Goal: Information Seeking & Learning: Learn about a topic

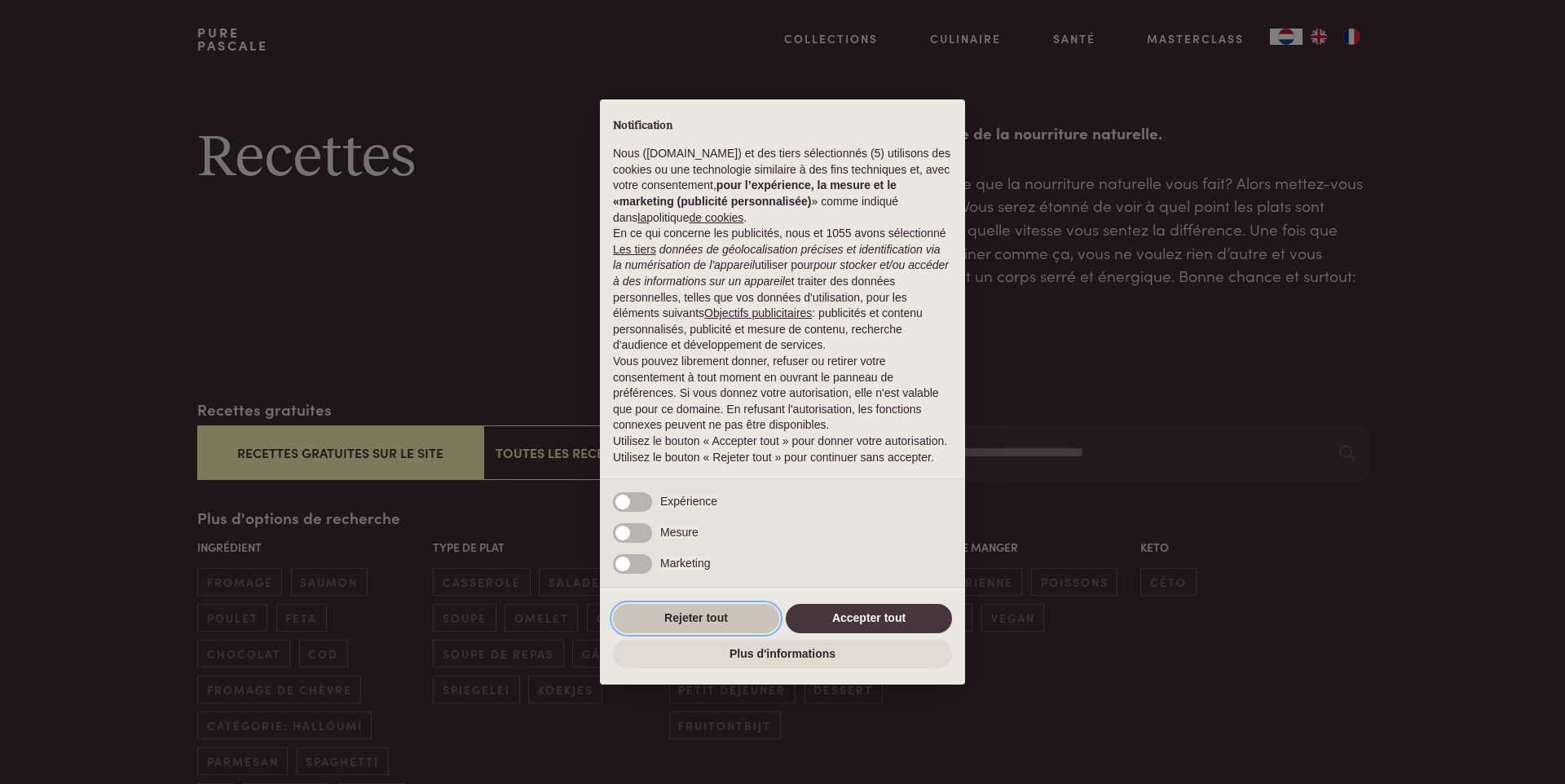
click at [742, 623] on button "Rejeter tout" at bounding box center [696, 618] width 166 height 29
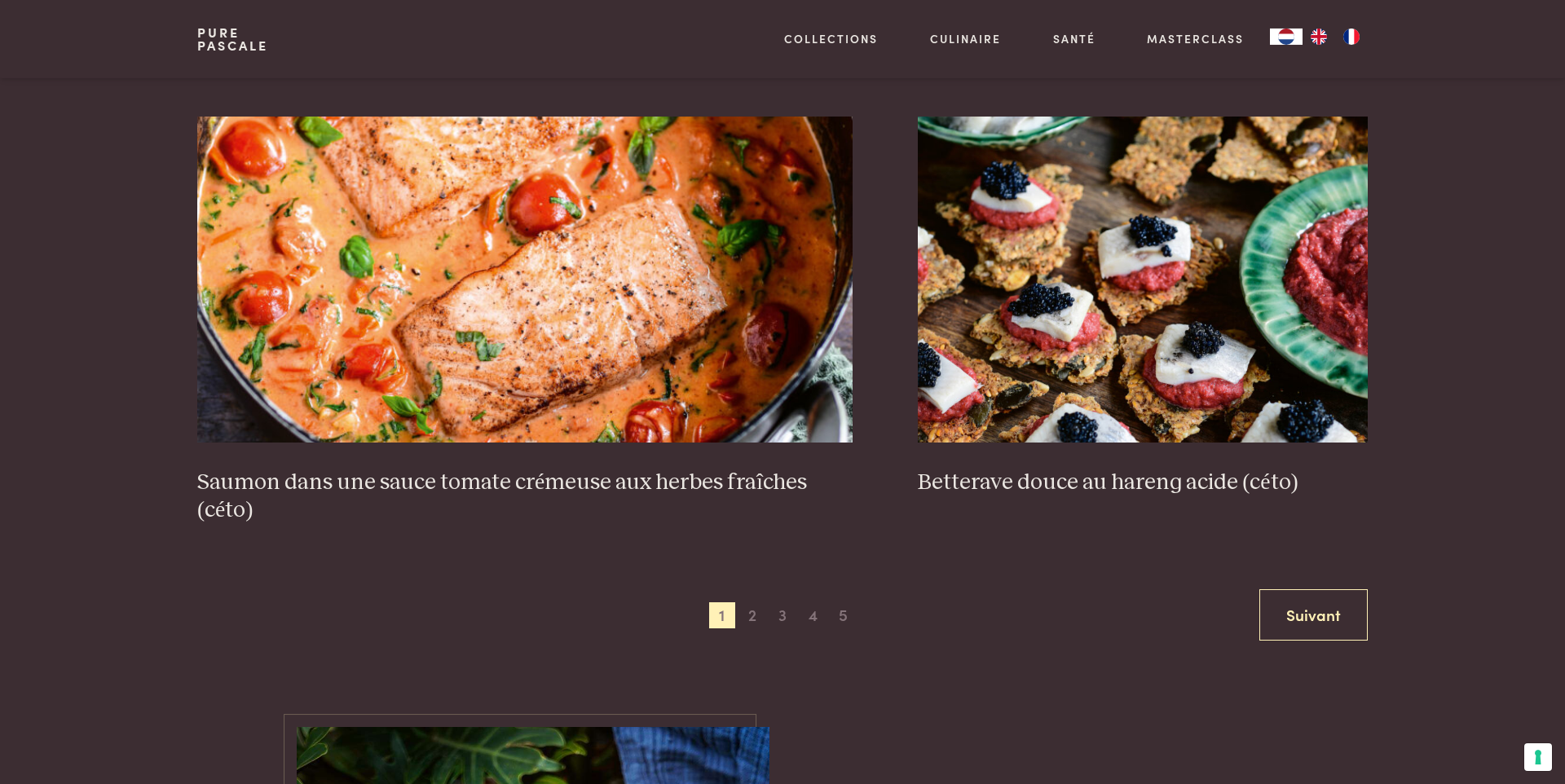
scroll to position [3159, 0]
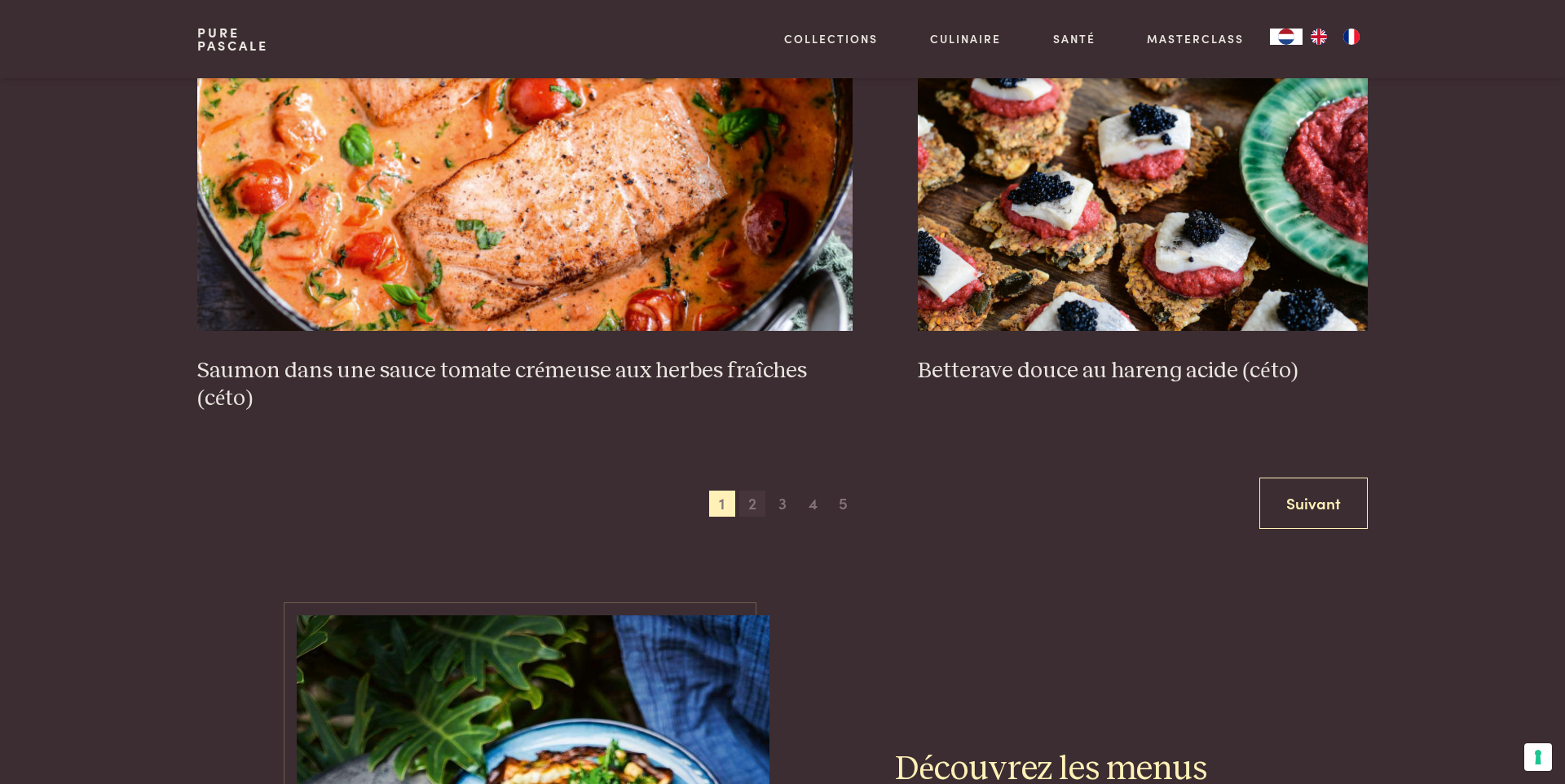
click at [754, 490] on span "2" at bounding box center [752, 503] width 26 height 26
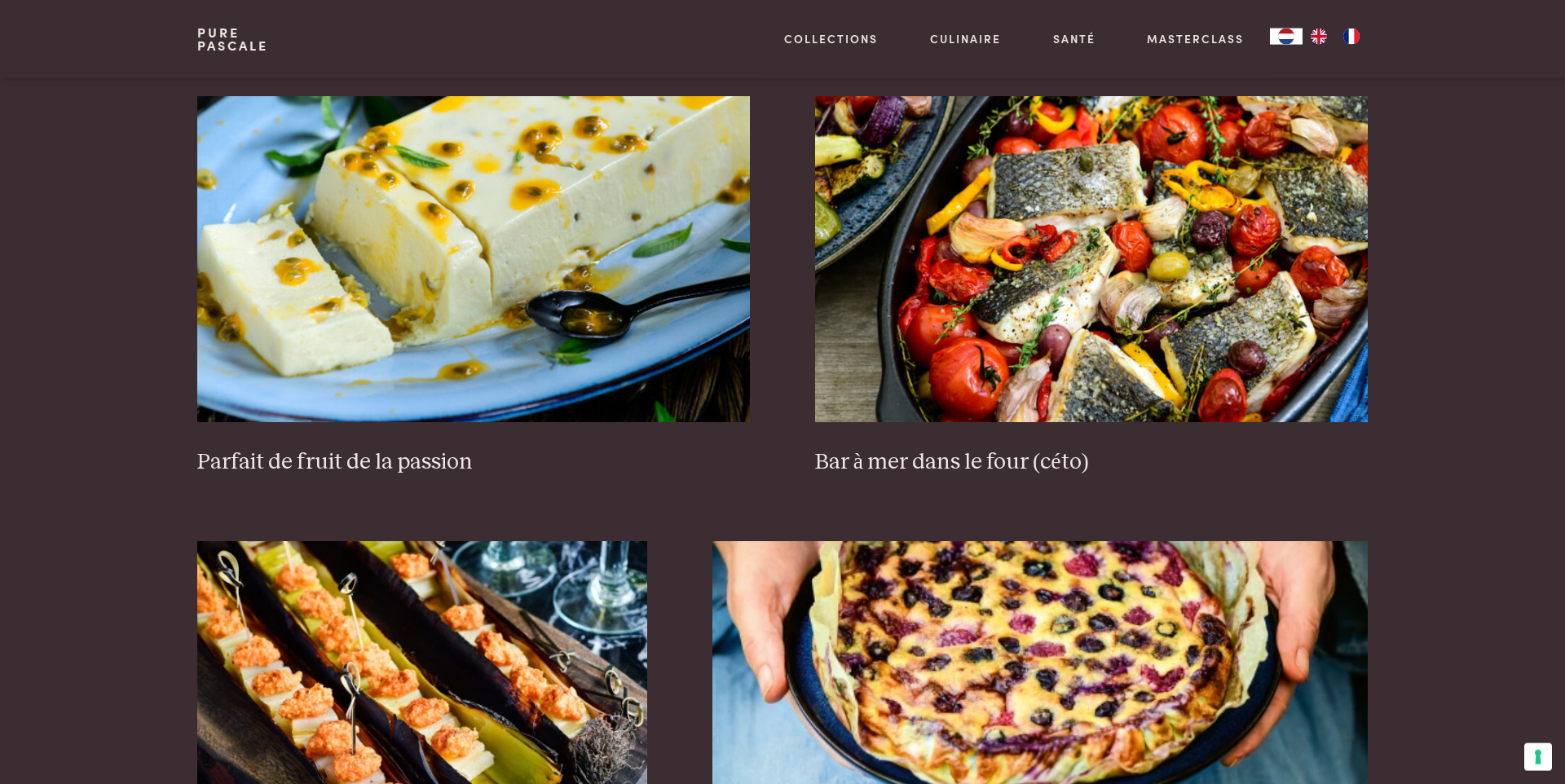
scroll to position [770, 0]
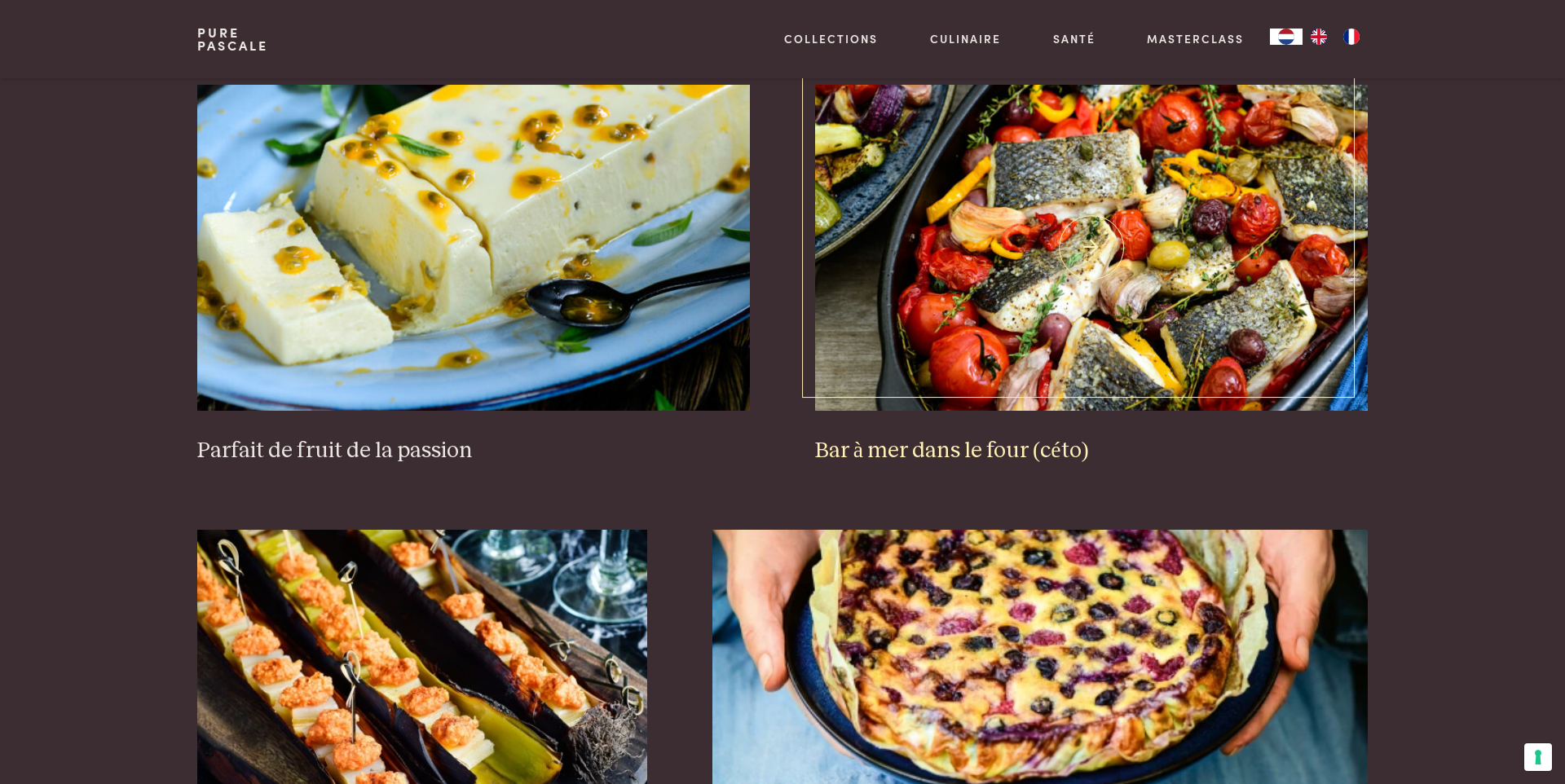
click at [1092, 238] on img at bounding box center [1091, 248] width 553 height 326
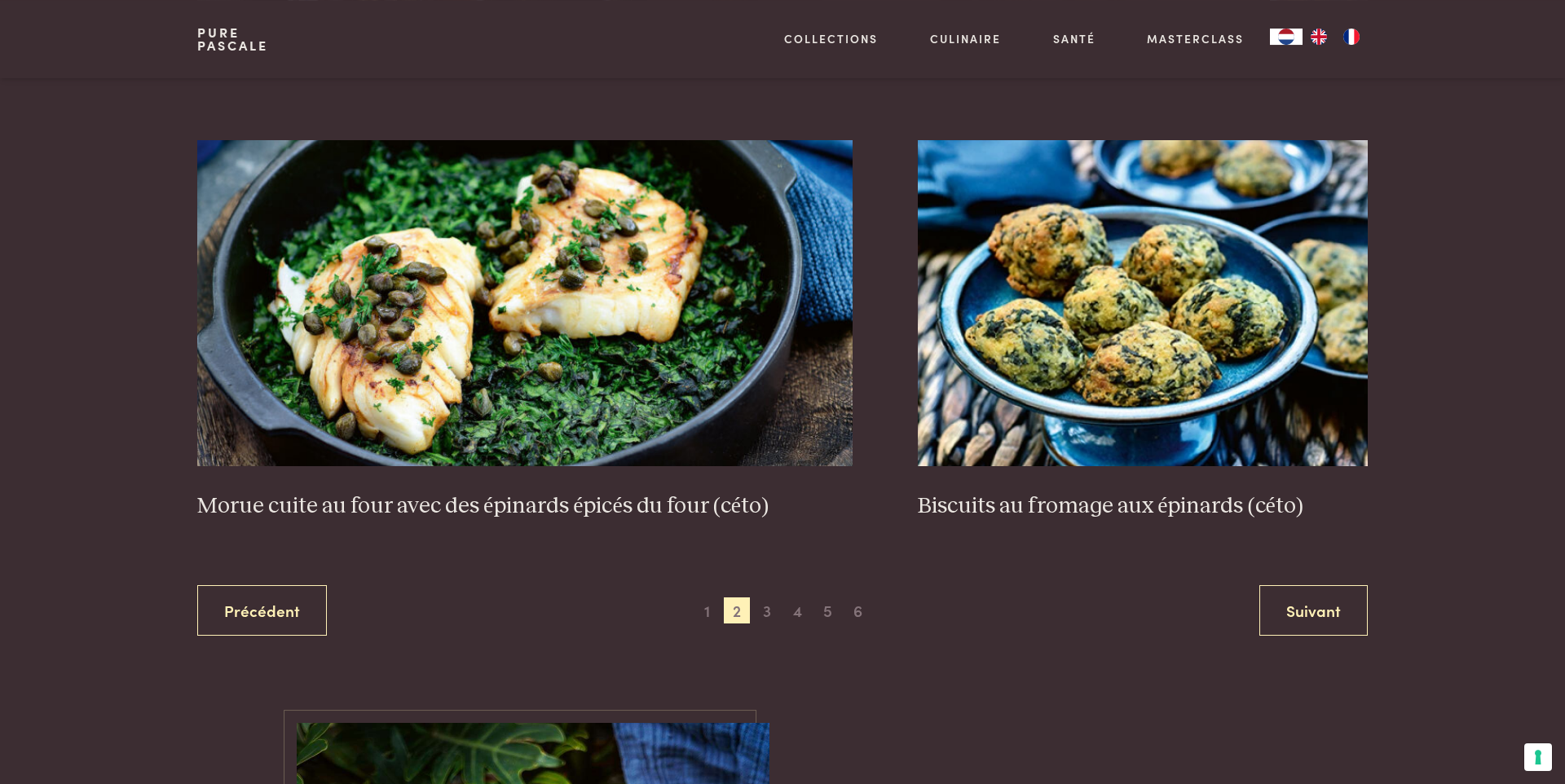
scroll to position [3000, 0]
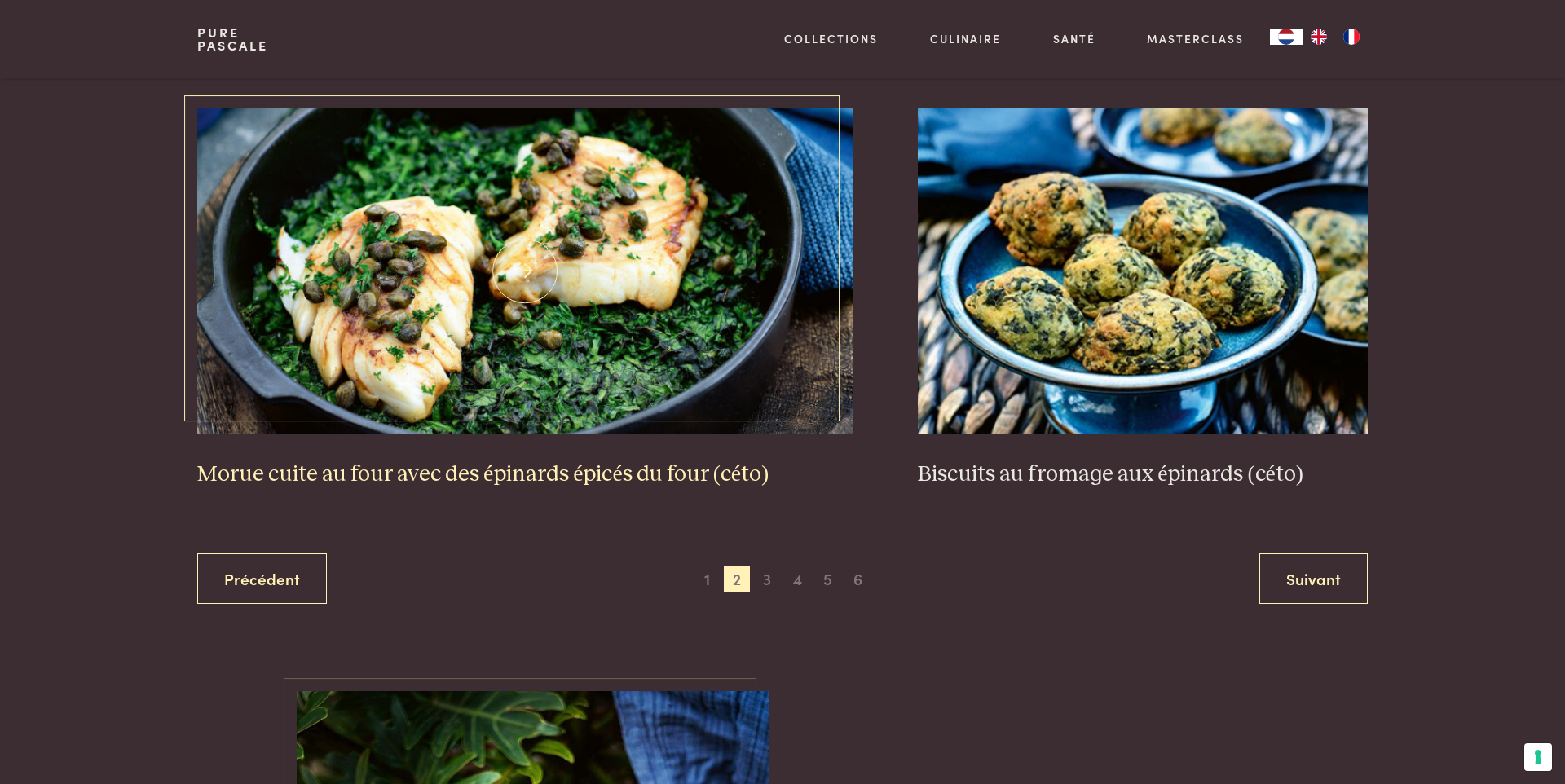
click at [547, 249] on img at bounding box center [525, 271] width 656 height 326
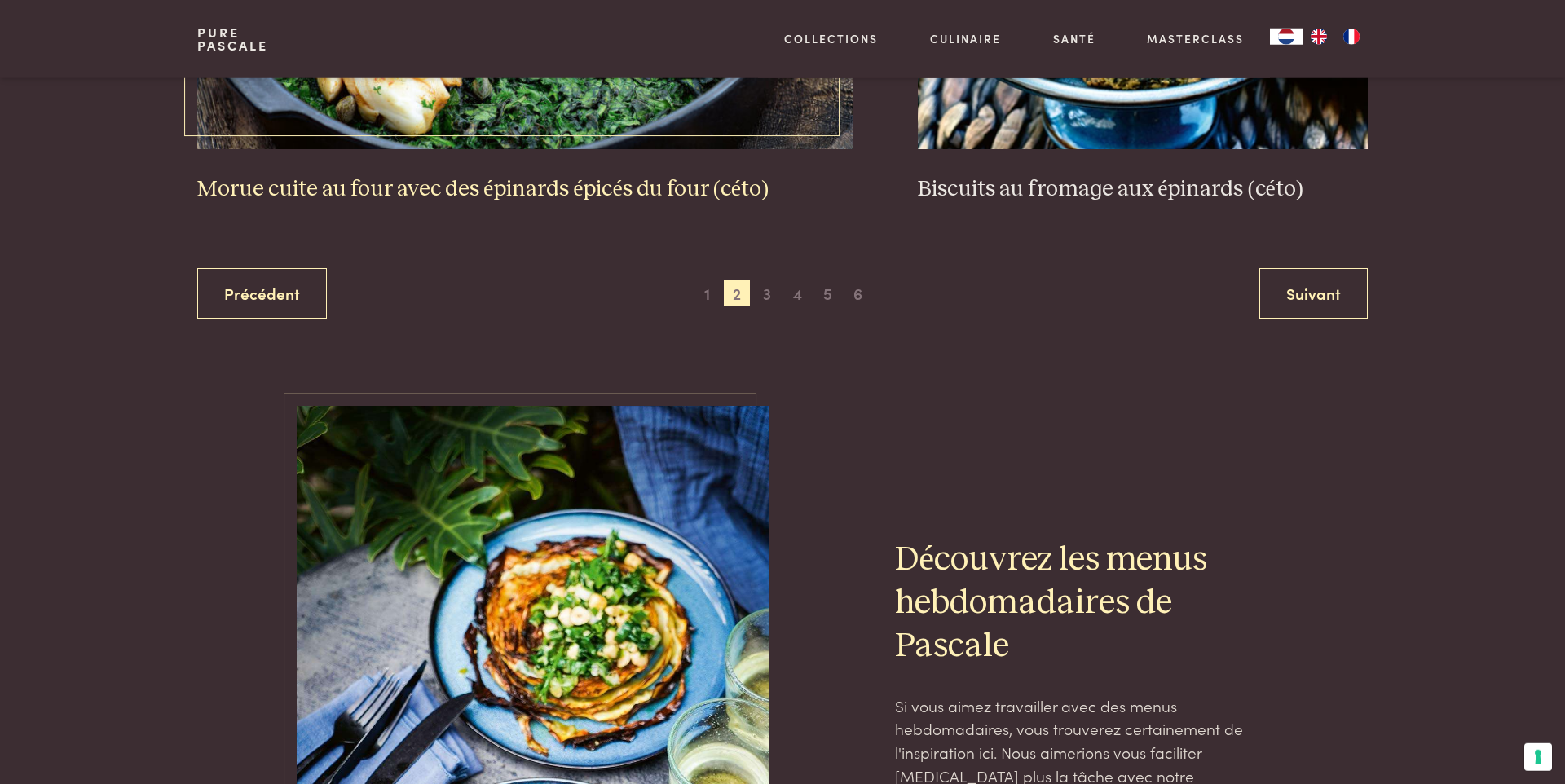
scroll to position [3278, 0]
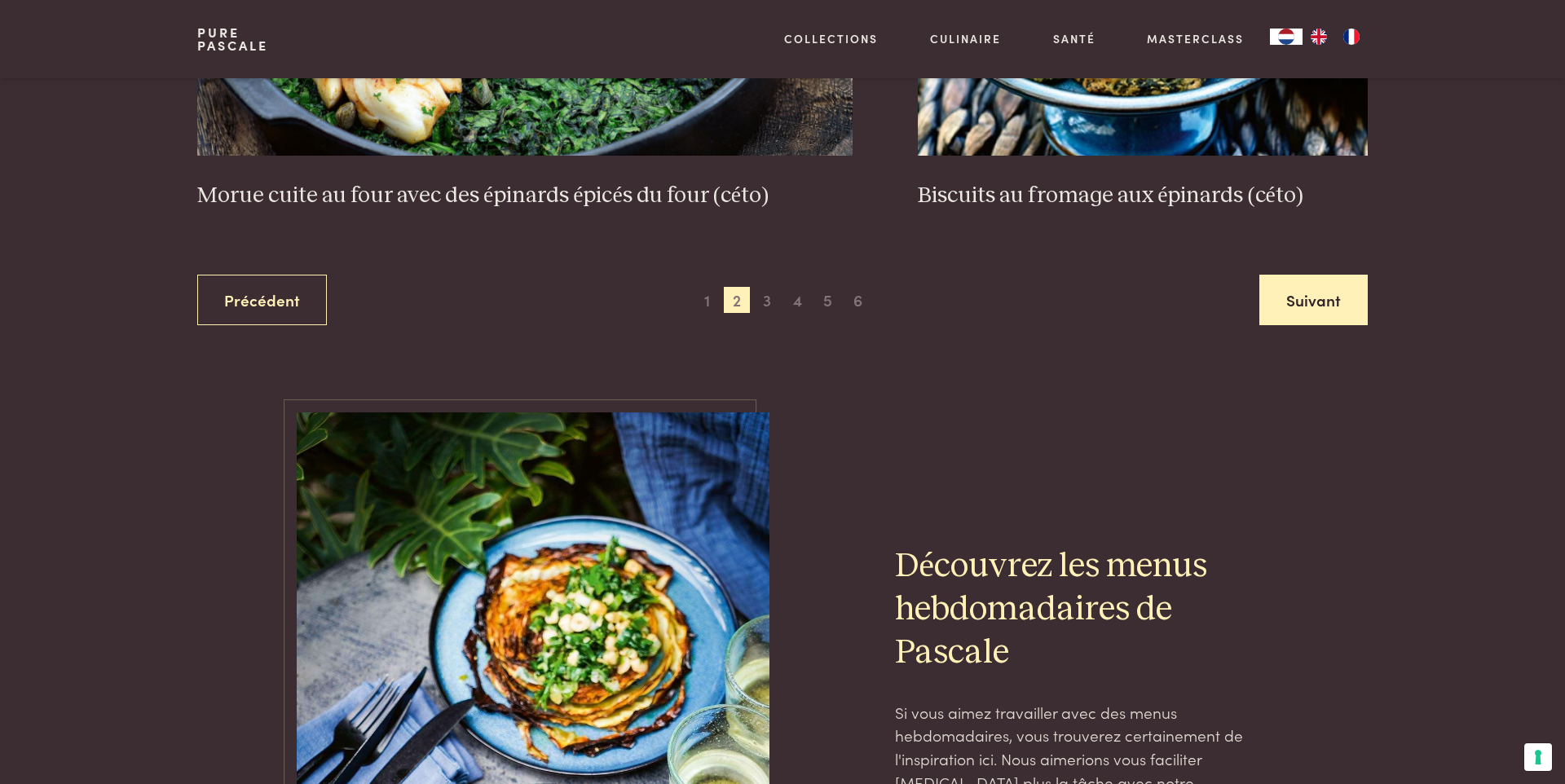
click at [1342, 303] on link "Suivant" at bounding box center [1313, 300] width 108 height 51
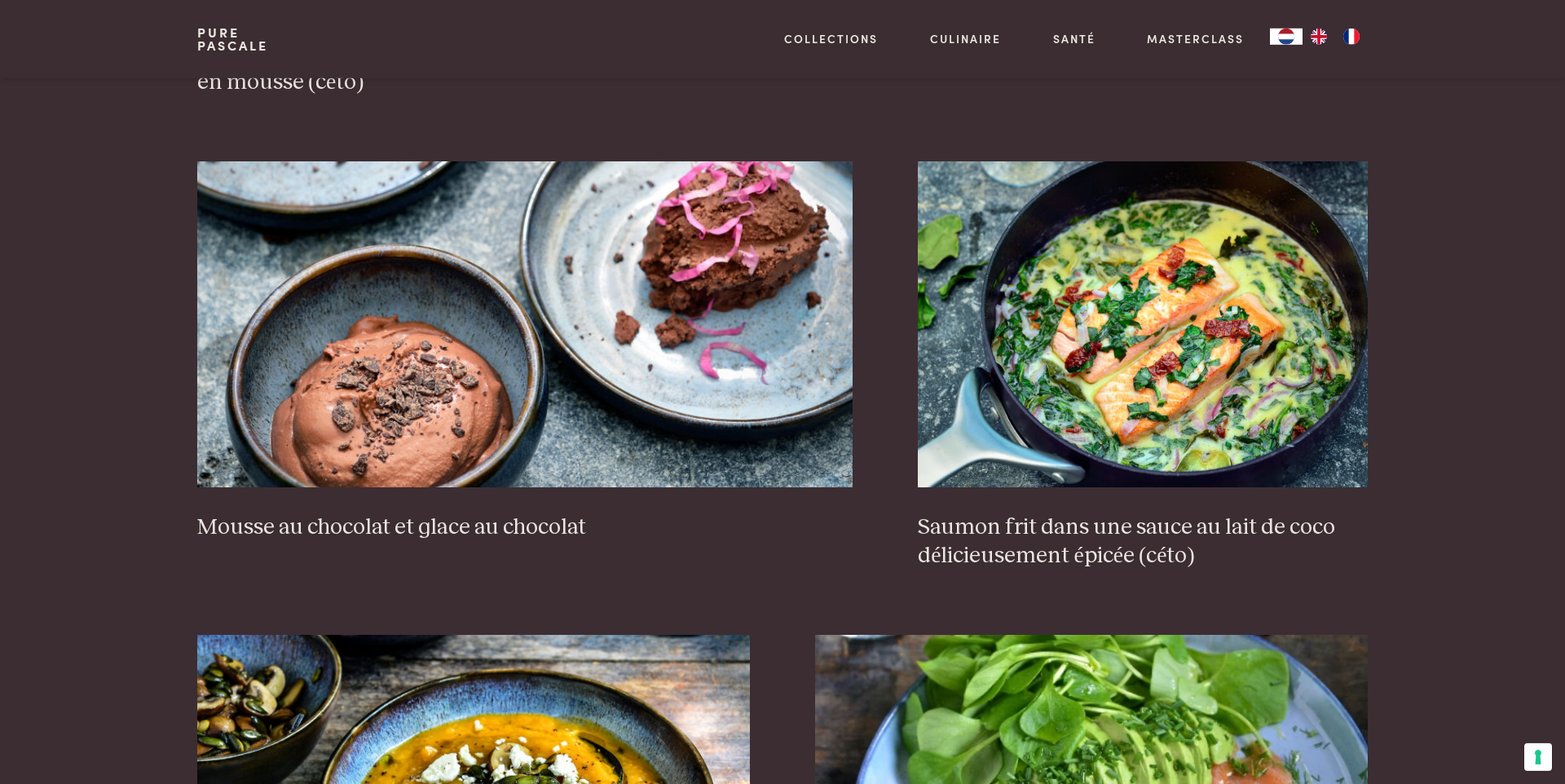
scroll to position [1698, 0]
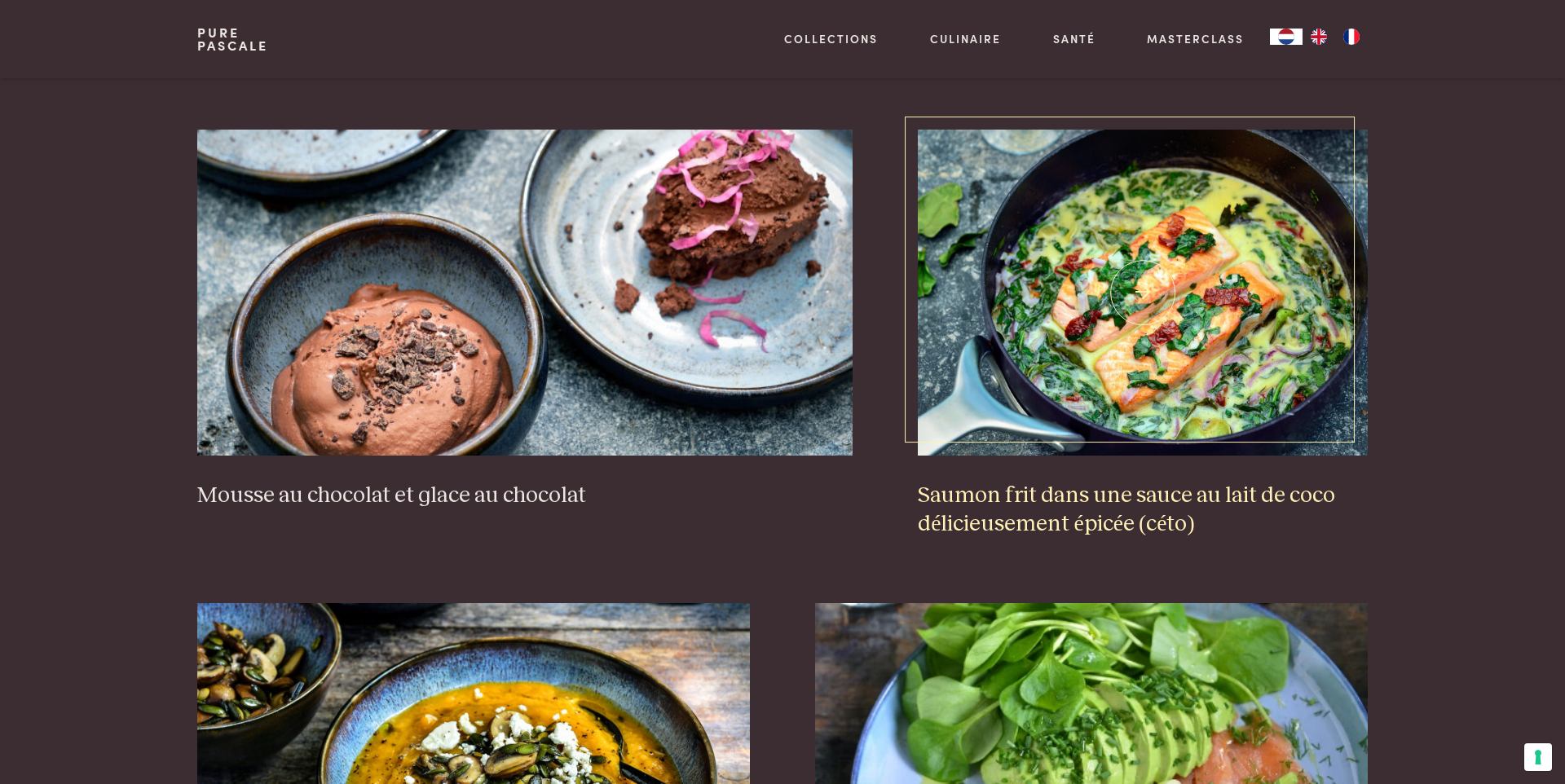
click at [1139, 334] on img at bounding box center [1143, 292] width 450 height 326
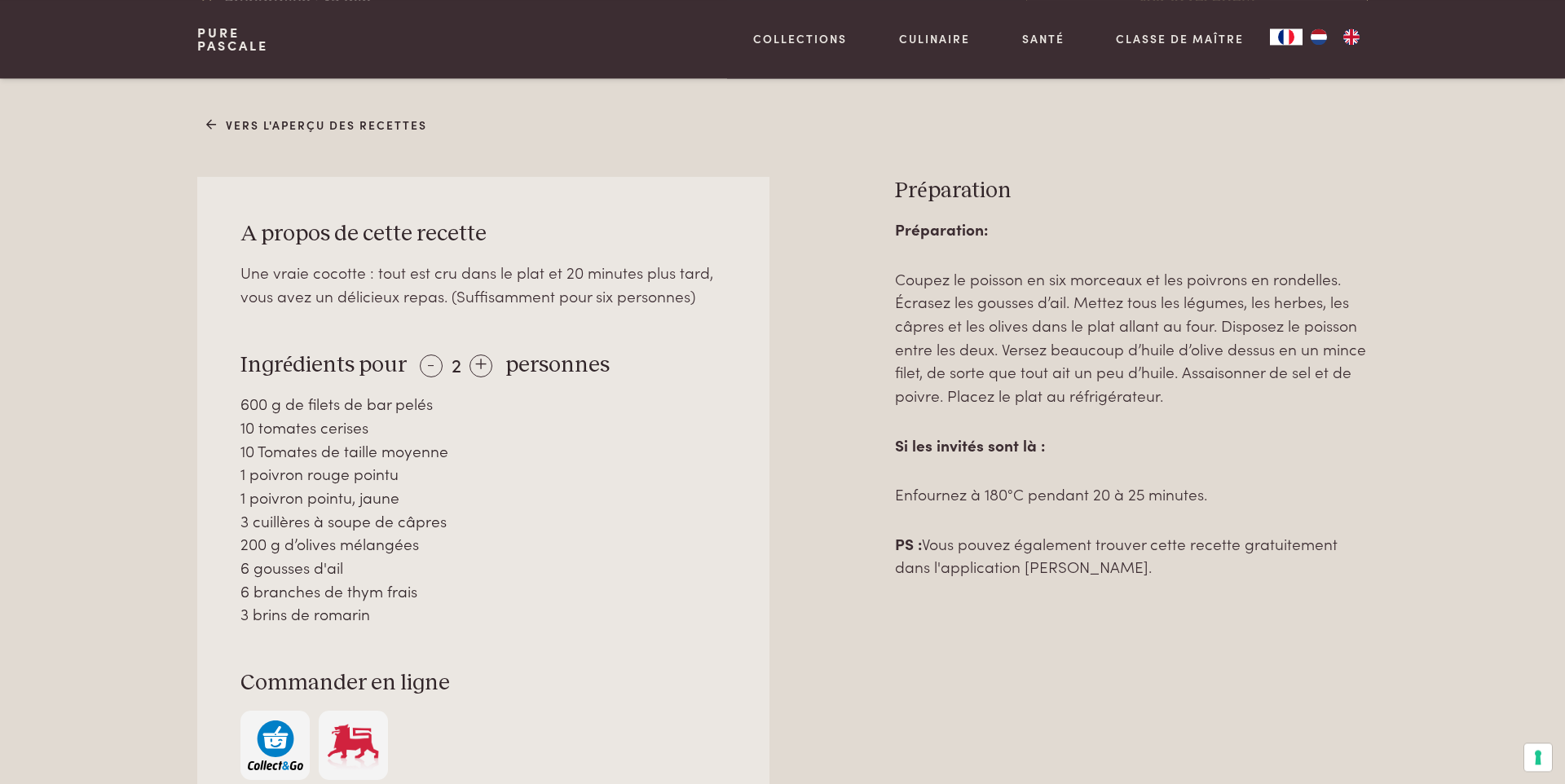
scroll to position [650, 0]
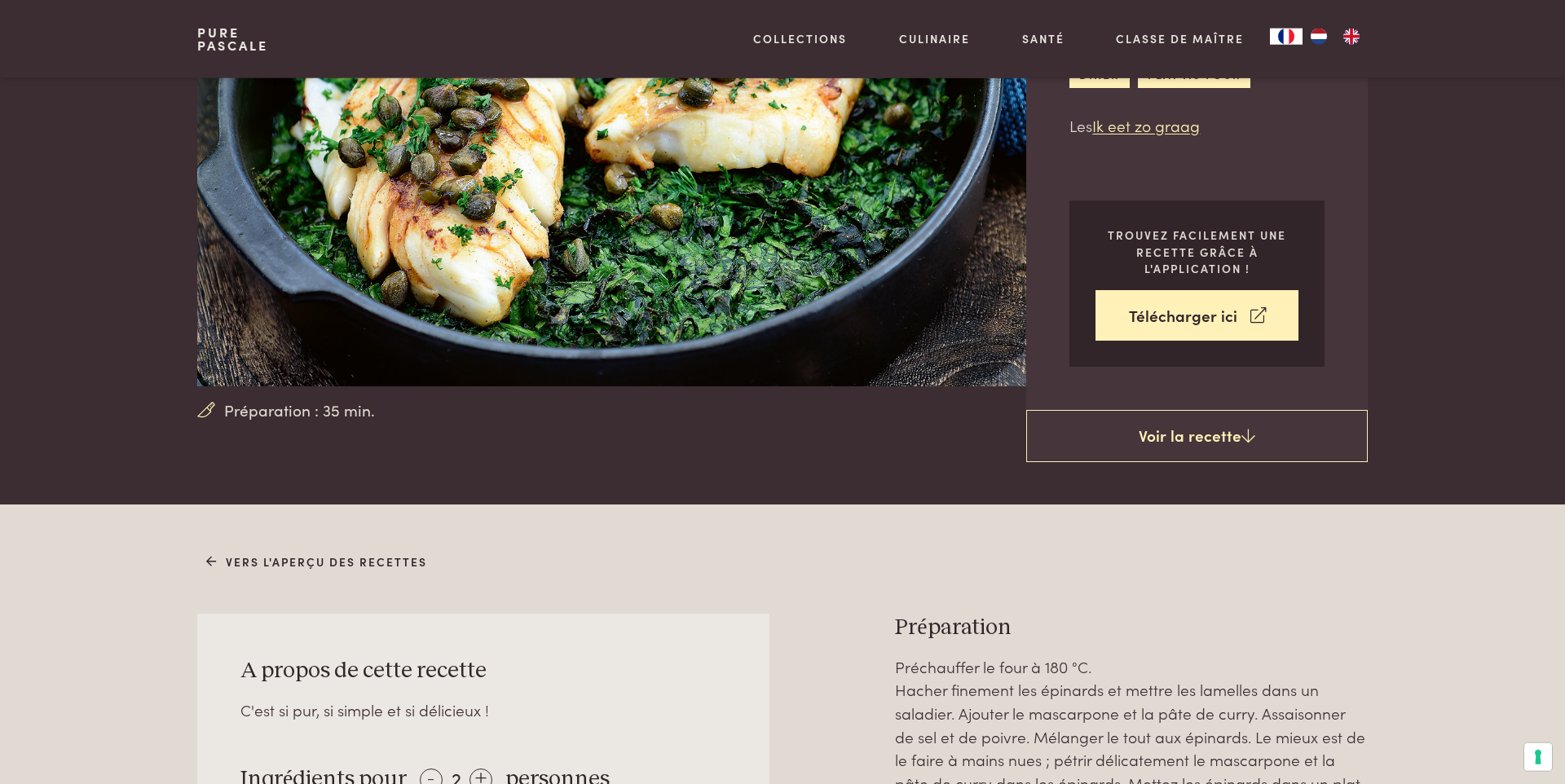
scroll to position [186, 0]
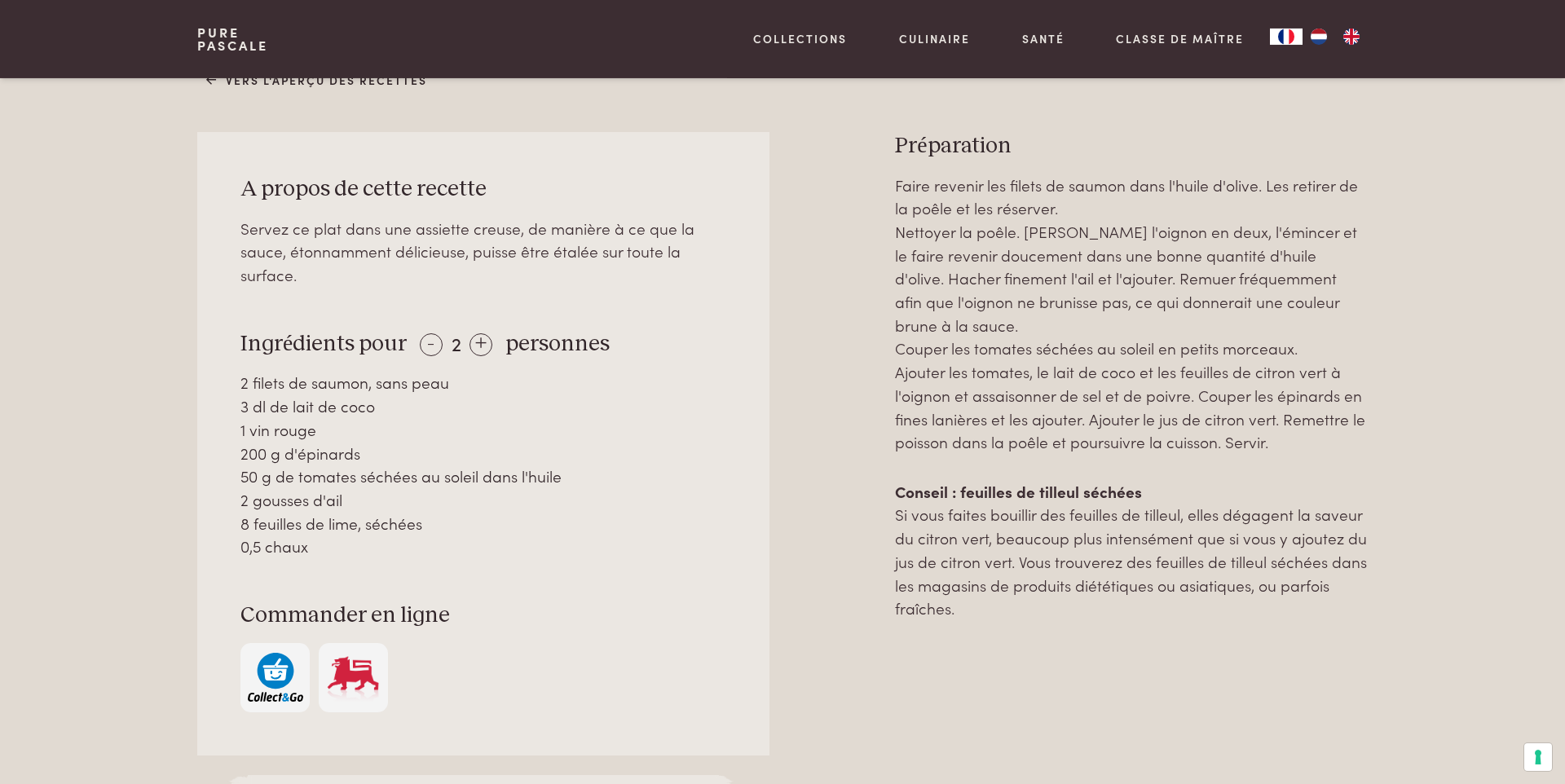
scroll to position [743, 0]
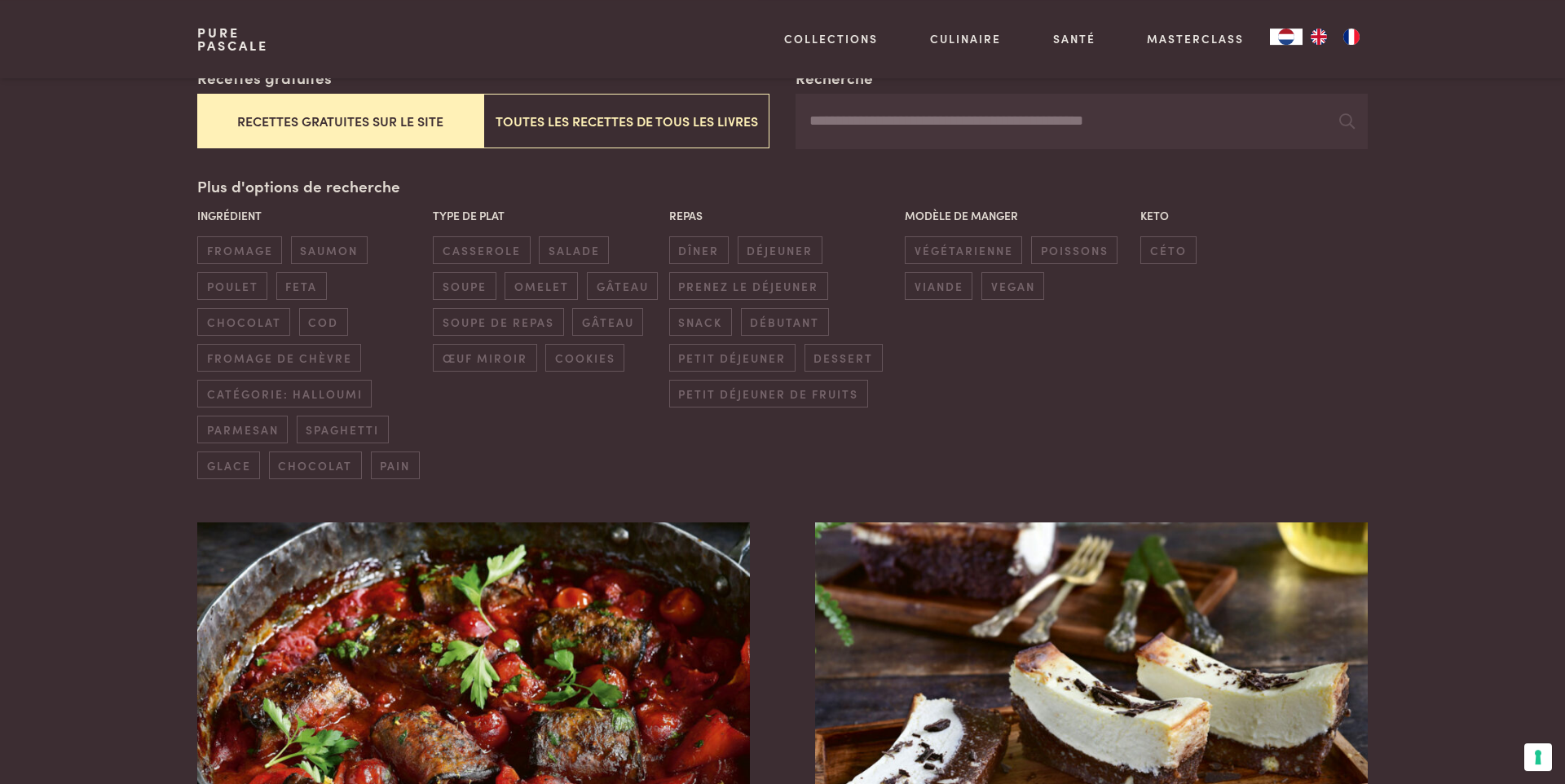
scroll to position [372, 0]
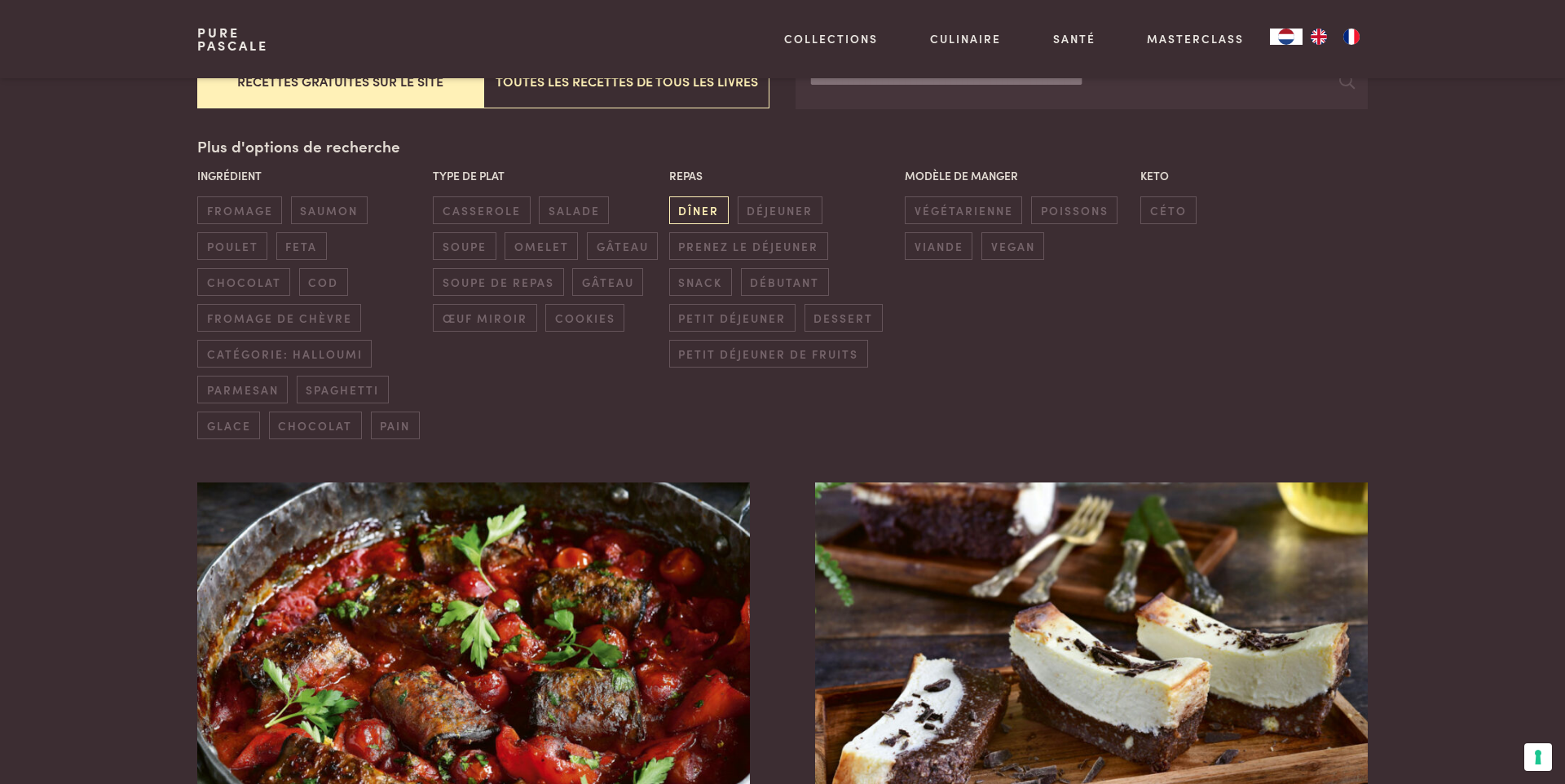
click at [699, 217] on span "Dîner" at bounding box center [699, 210] width 60 height 27
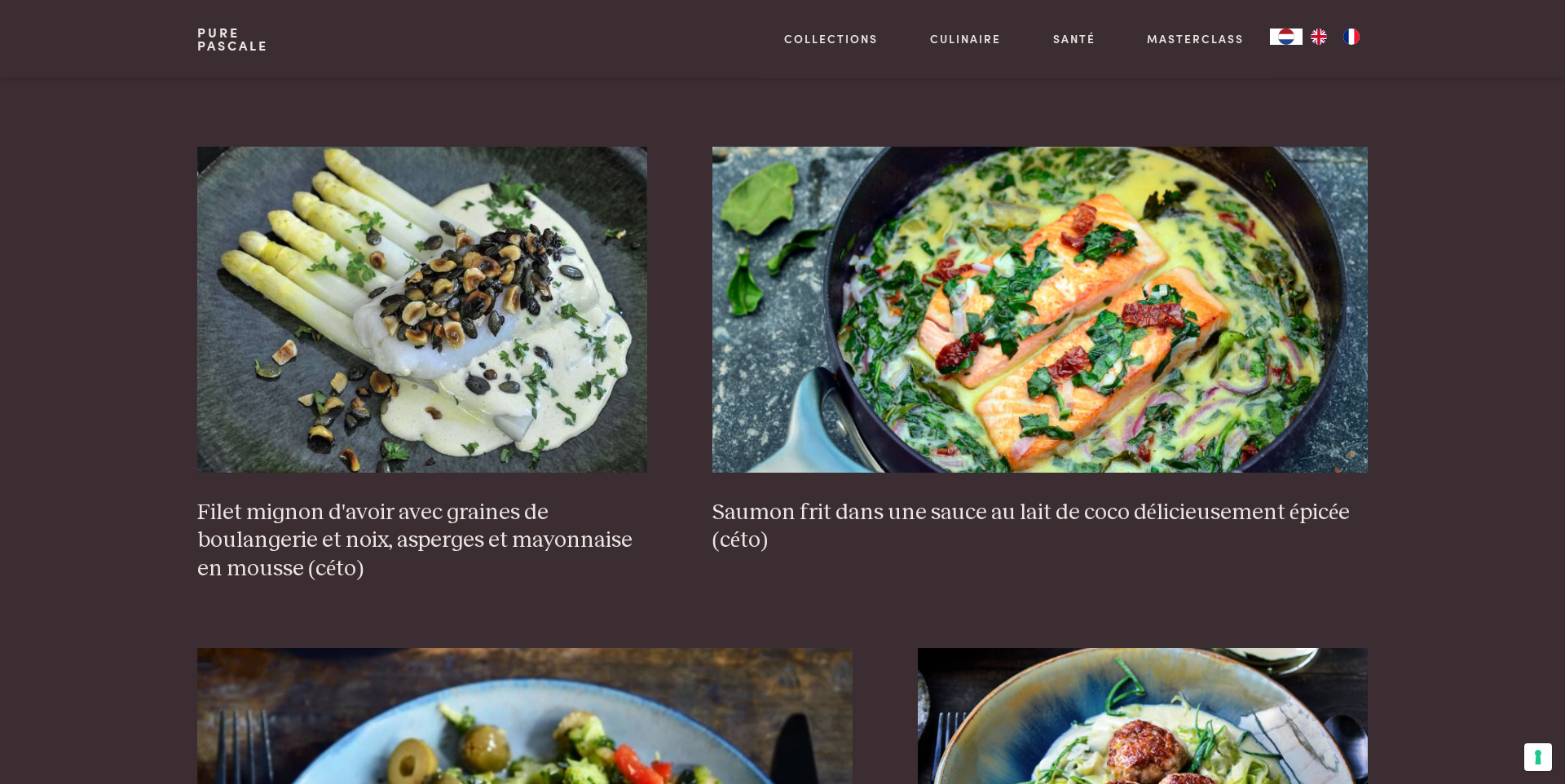
scroll to position [2628, 0]
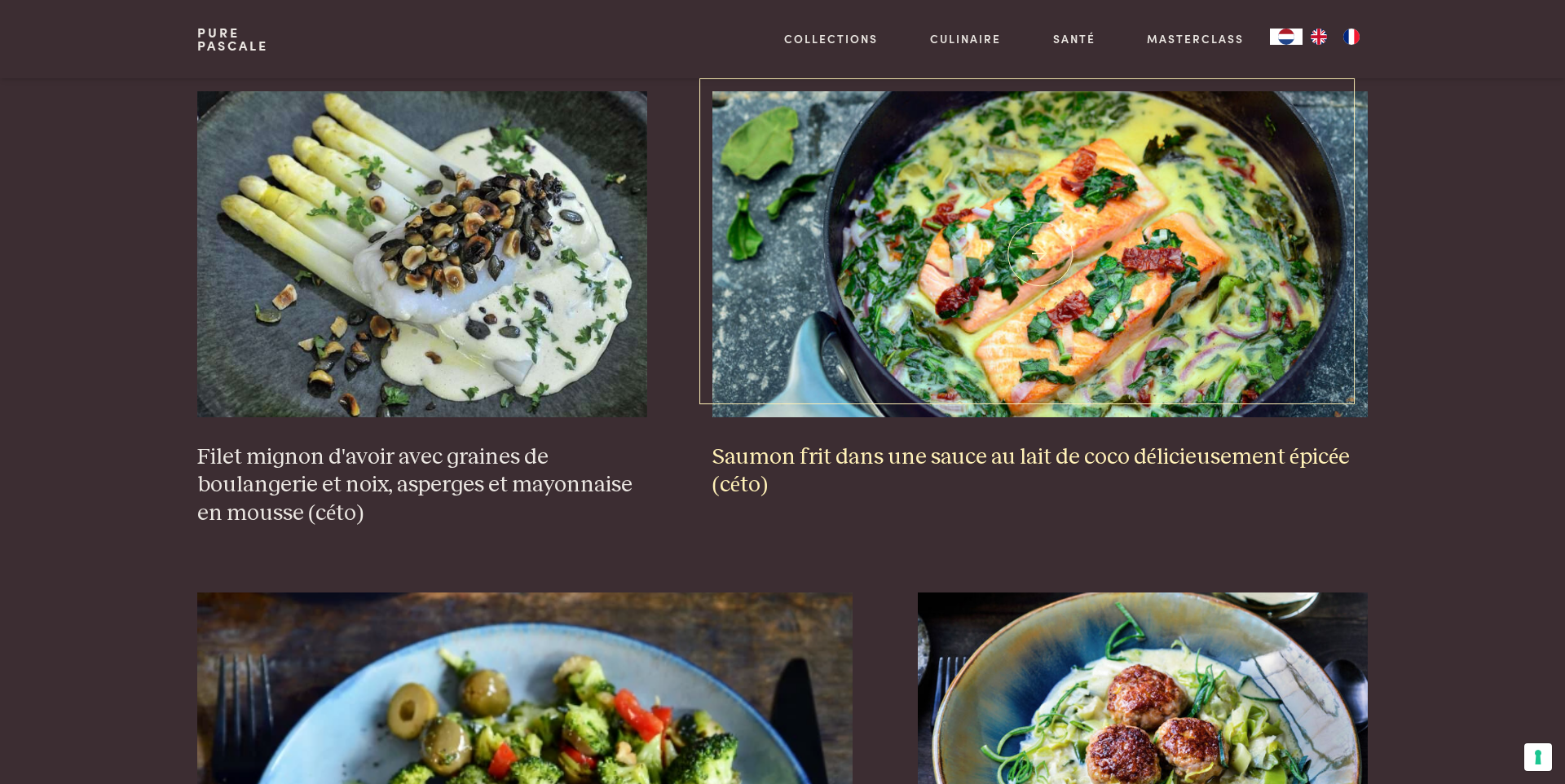
click at [1044, 240] on img at bounding box center [1040, 254] width 656 height 326
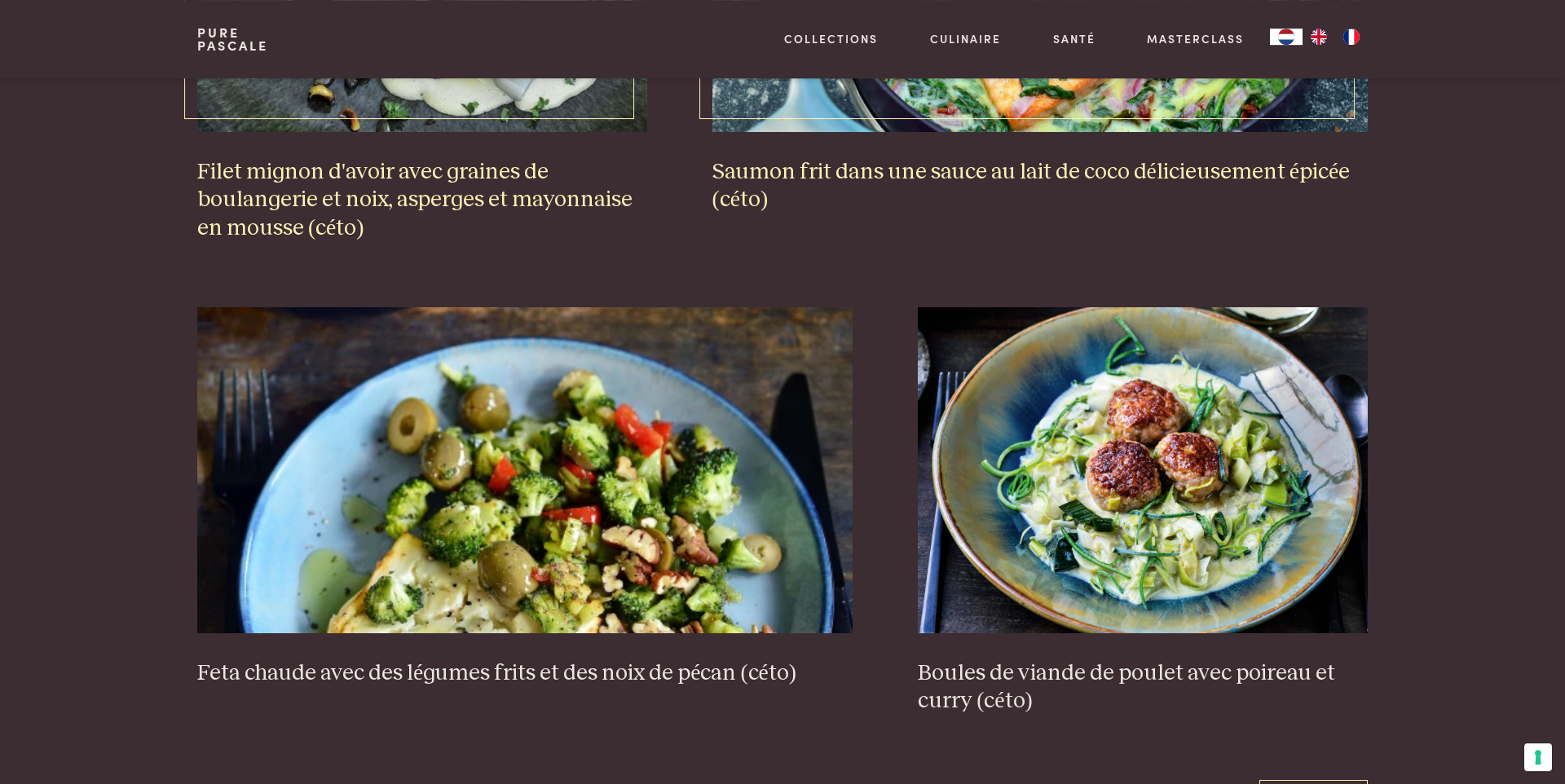
scroll to position [3093, 0]
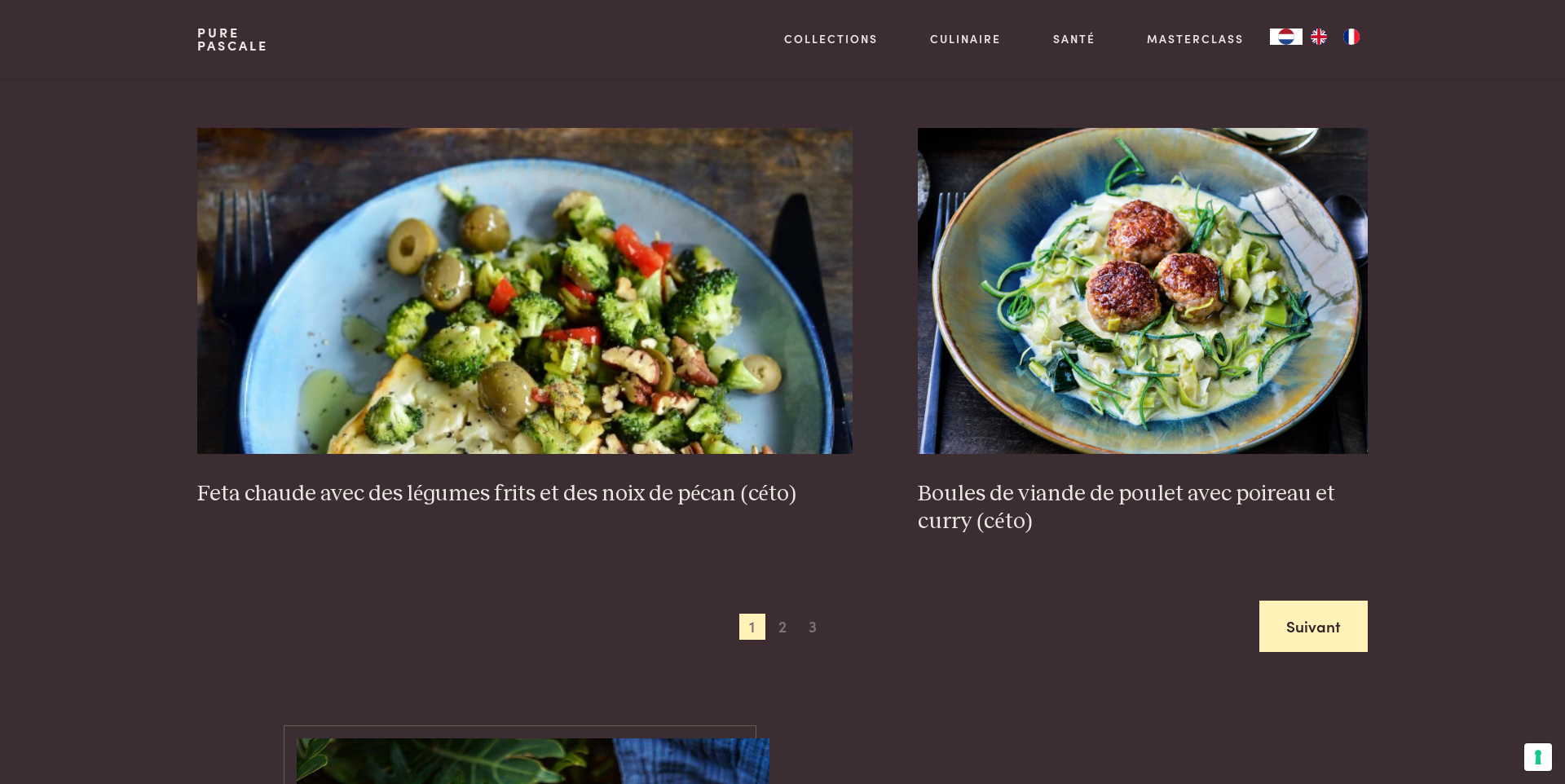
click at [1310, 601] on link "Suivant" at bounding box center [1313, 627] width 108 height 51
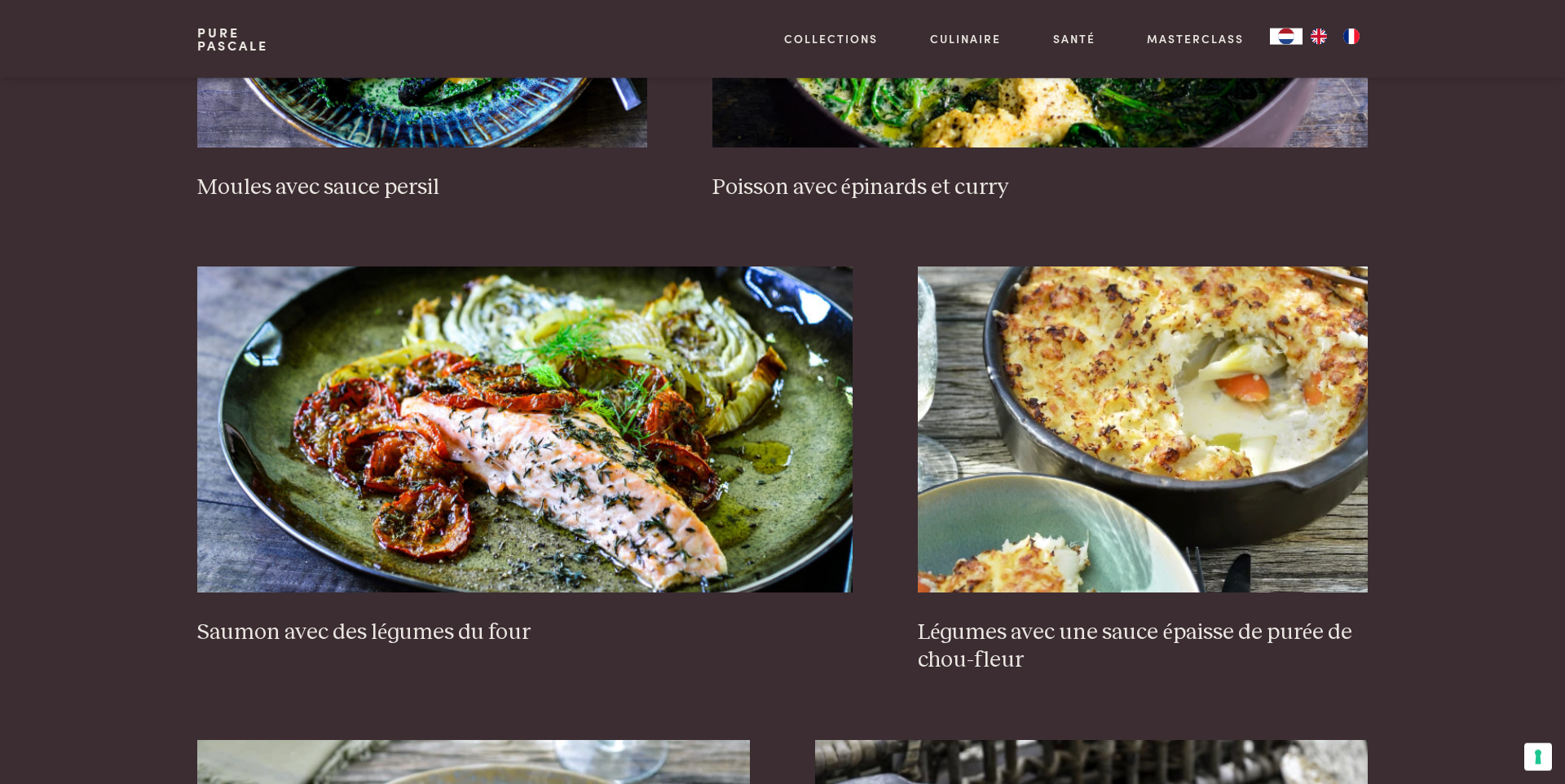
scroll to position [1512, 0]
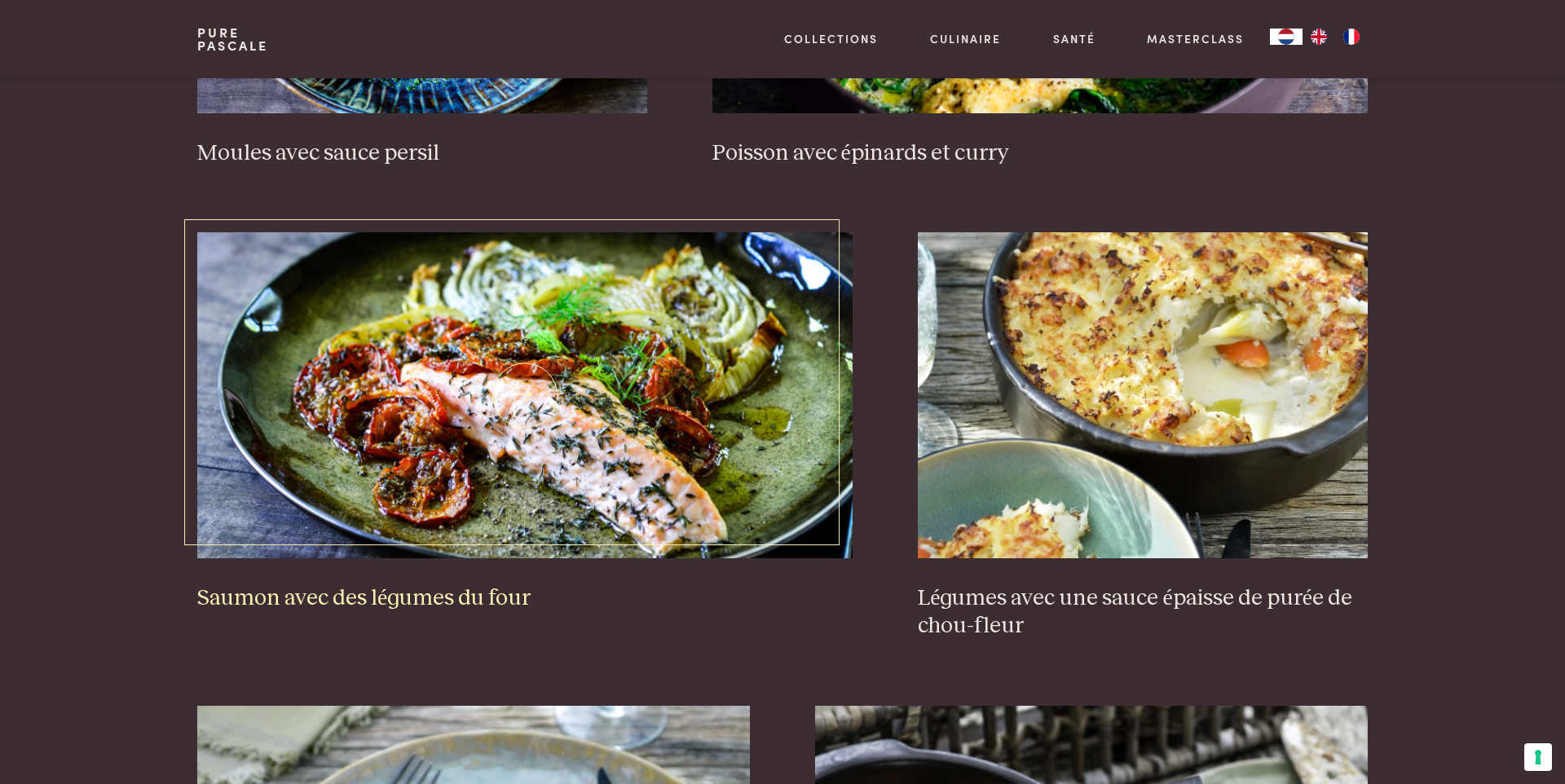
click at [534, 419] on img at bounding box center [525, 395] width 656 height 326
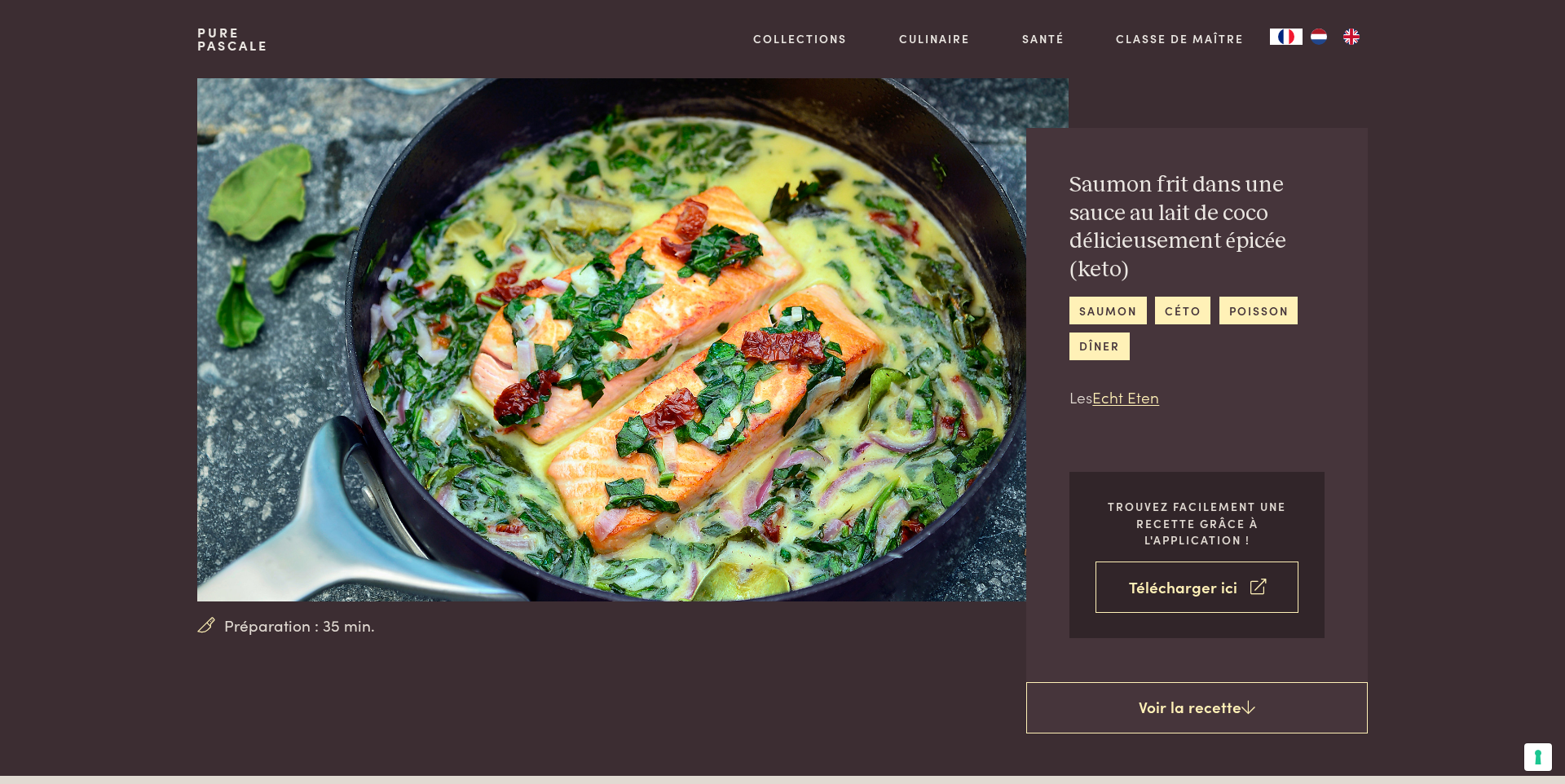
click at [1190, 592] on link "Télécharger ici" at bounding box center [1197, 587] width 203 height 51
click at [639, 297] on img at bounding box center [633, 340] width 872 height 524
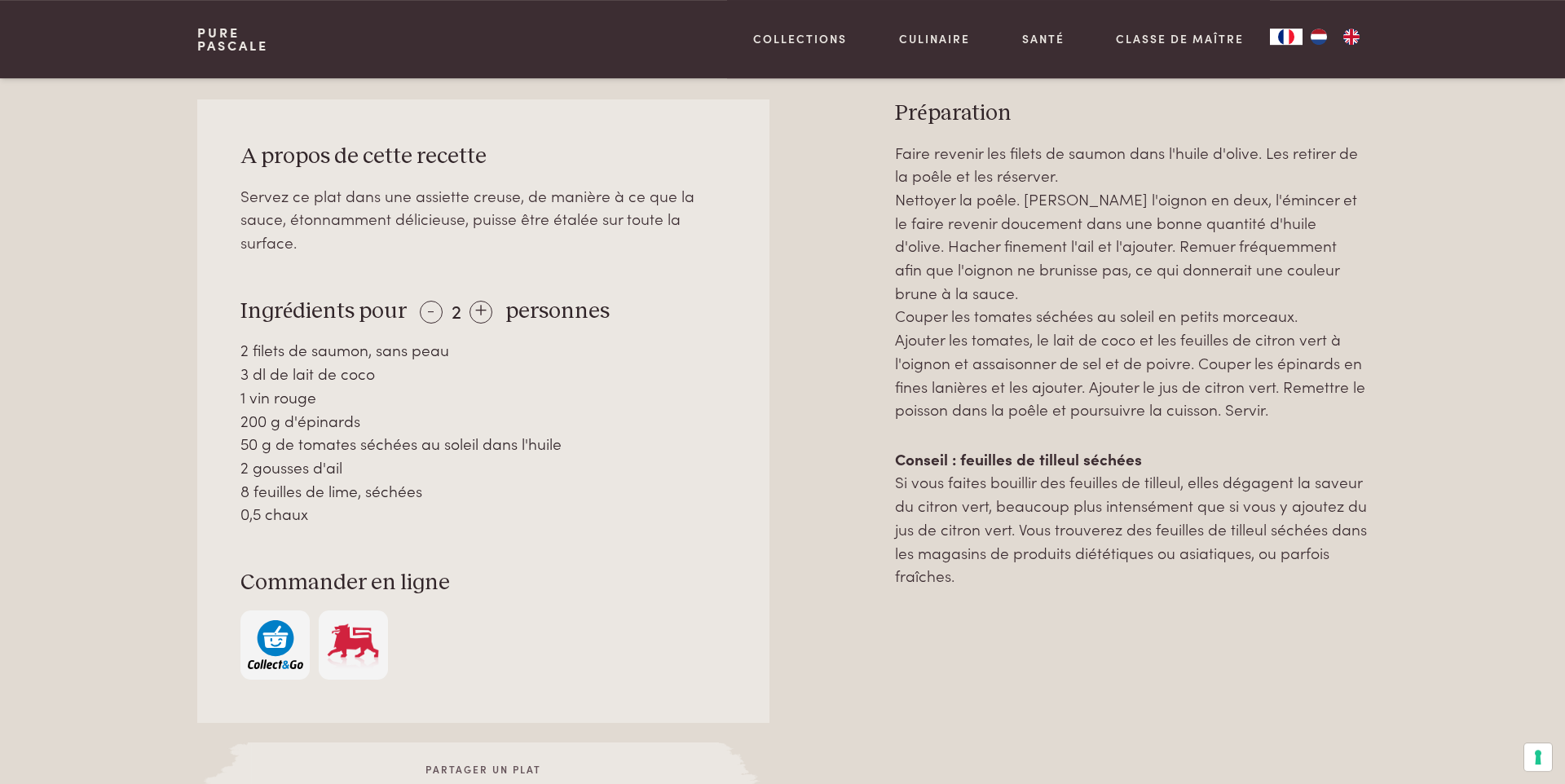
scroll to position [743, 0]
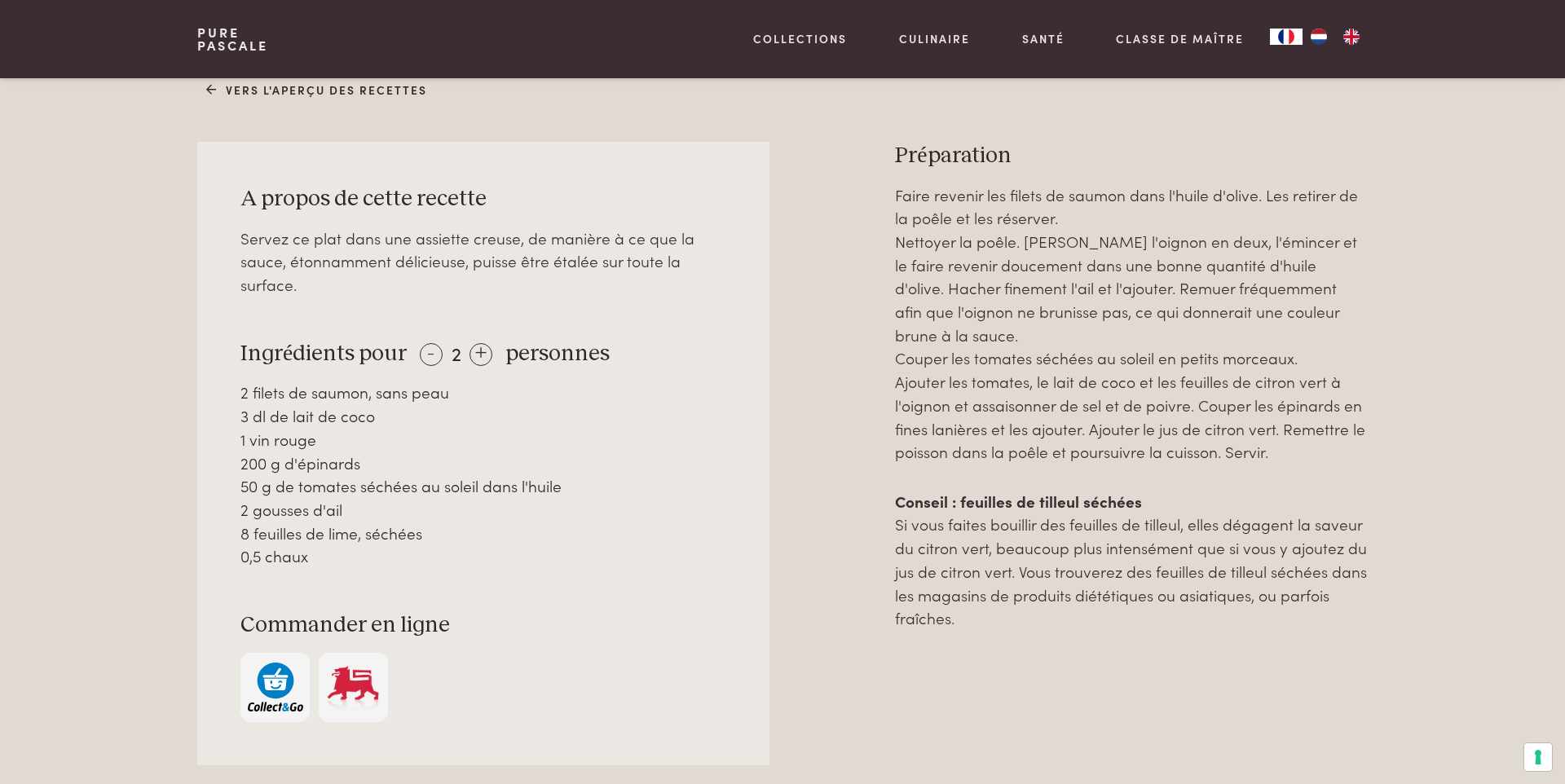
drag, startPoint x: 168, startPoint y: 137, endPoint x: 1168, endPoint y: 624, distance: 1112.3
click at [1168, 624] on div "Vers l'aperçu des recettes A propos de cette recette Servez ce plat dans une as…" at bounding box center [782, 496] width 1565 height 929
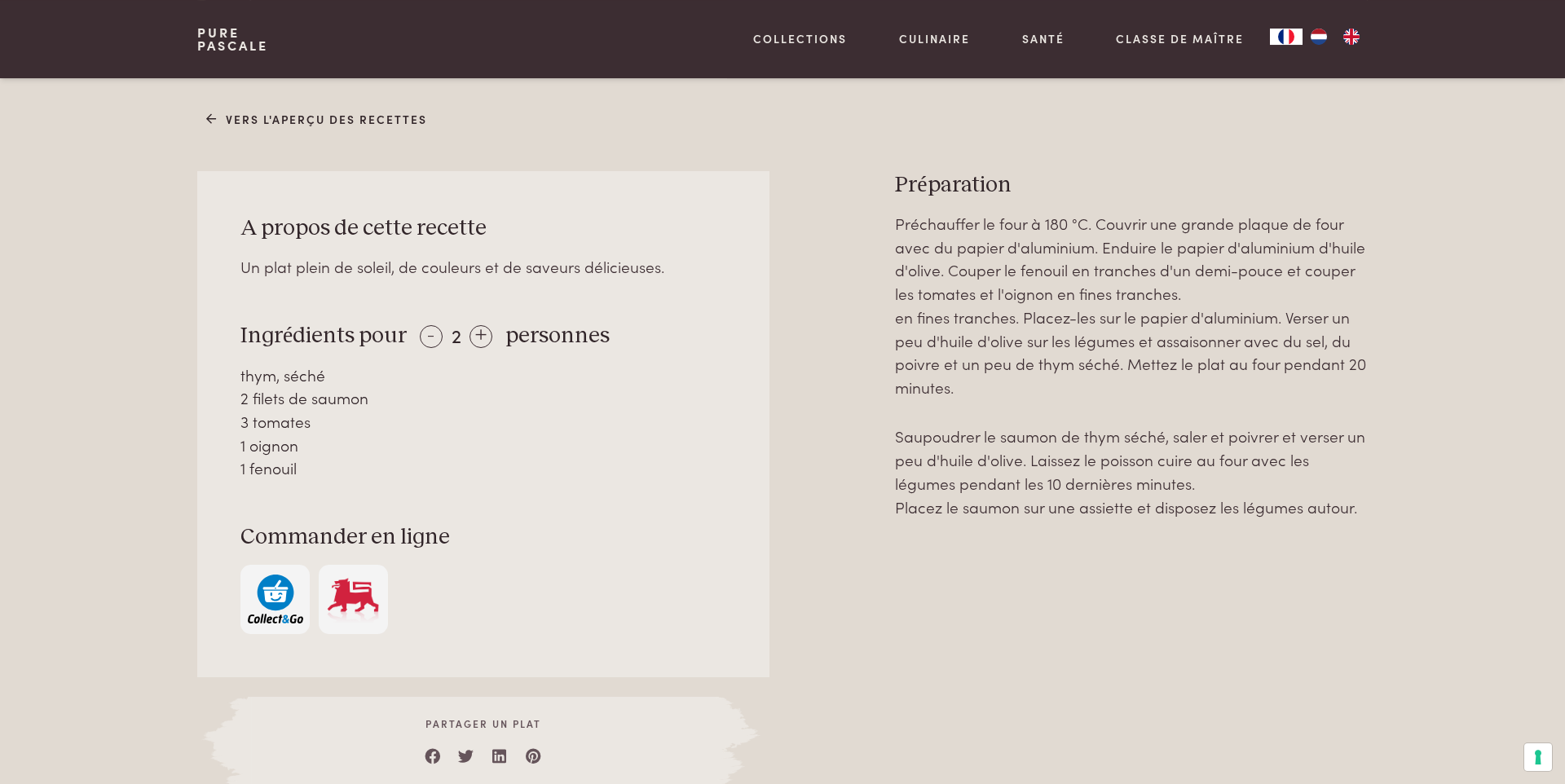
scroll to position [650, 0]
